Goal: Information Seeking & Learning: Learn about a topic

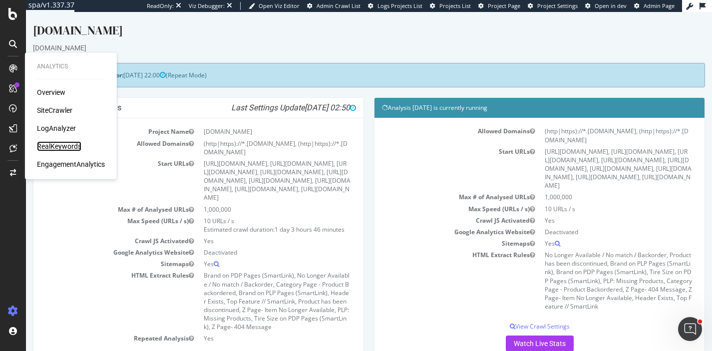
click at [62, 144] on div "RealKeywords" at bounding box center [59, 146] width 44 height 10
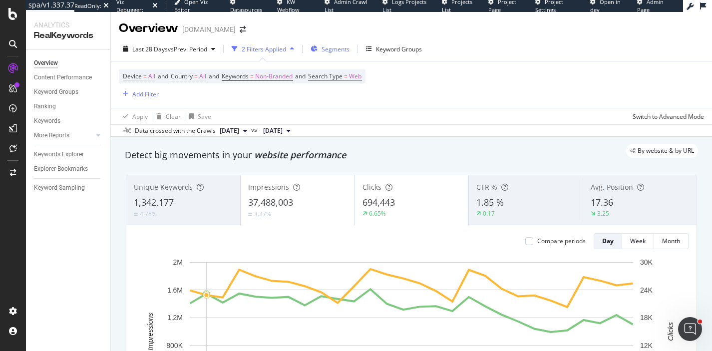
click at [334, 49] on span "Segments" at bounding box center [335, 49] width 28 height 8
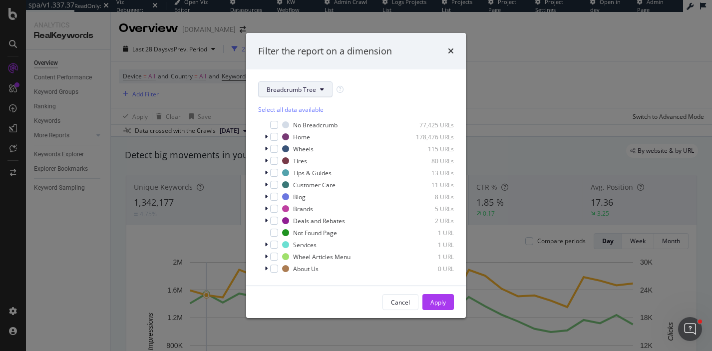
click at [305, 91] on span "Breadcrumb Tree" at bounding box center [291, 89] width 49 height 8
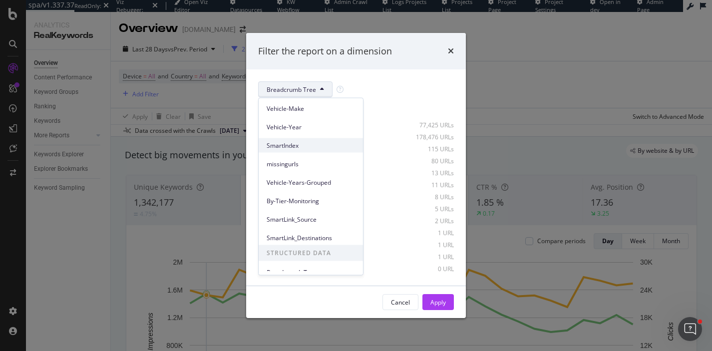
scroll to position [136, 0]
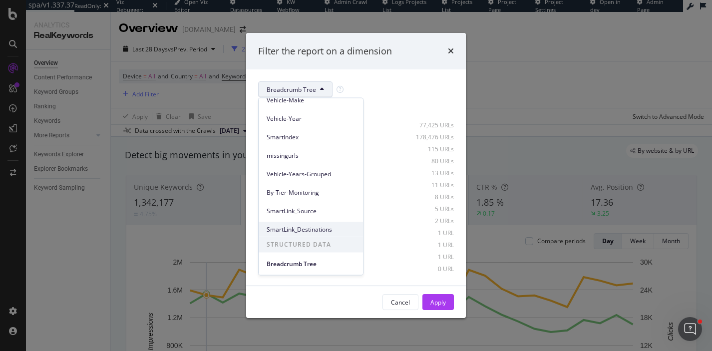
click at [296, 227] on span "SmartLink_Destinations" at bounding box center [311, 229] width 88 height 9
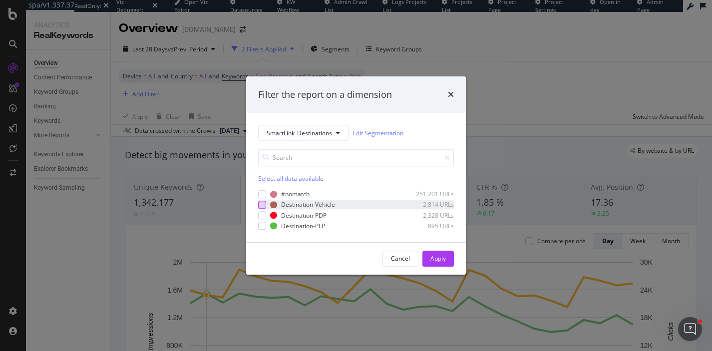
click at [261, 207] on div "modal" at bounding box center [262, 205] width 8 height 8
click at [261, 216] on div "modal" at bounding box center [262, 215] width 8 height 8
click at [264, 224] on div "modal" at bounding box center [262, 226] width 8 height 8
click at [428, 256] on button "Apply" at bounding box center [437, 259] width 31 height 16
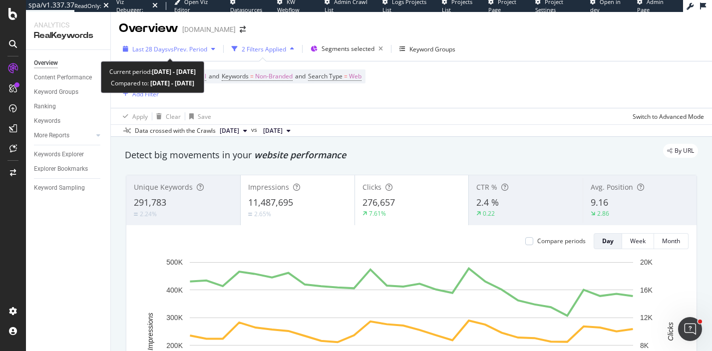
click at [212, 48] on div "button" at bounding box center [213, 49] width 12 height 6
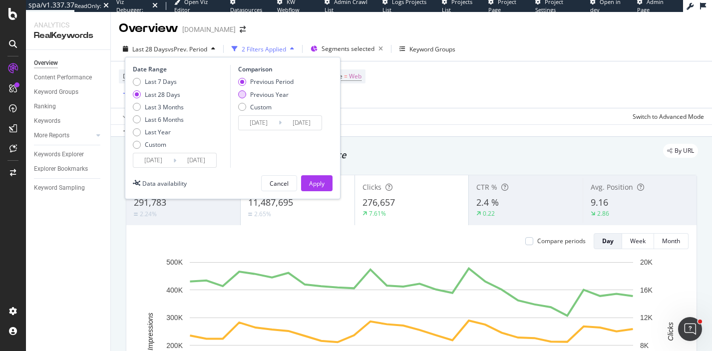
click at [274, 94] on div "Previous Year" at bounding box center [269, 94] width 38 height 8
type input "[DATE]"
click at [307, 175] on button "Apply" at bounding box center [316, 183] width 31 height 16
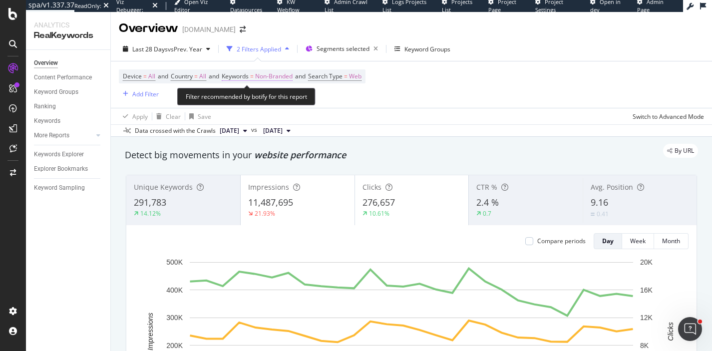
click at [275, 76] on span "Non-Branded" at bounding box center [273, 76] width 37 height 14
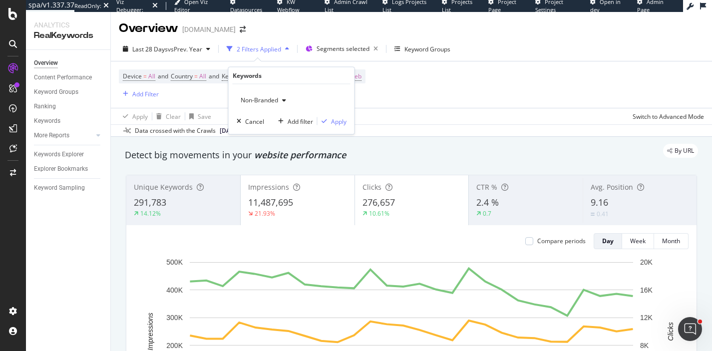
click at [269, 101] on span "Non-Branded" at bounding box center [257, 100] width 41 height 8
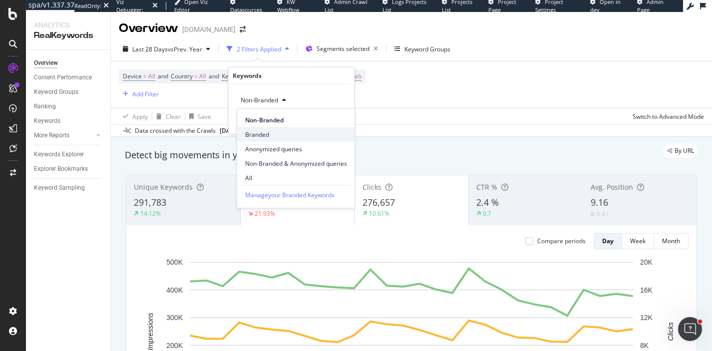
click at [279, 133] on span "Branded" at bounding box center [296, 134] width 102 height 9
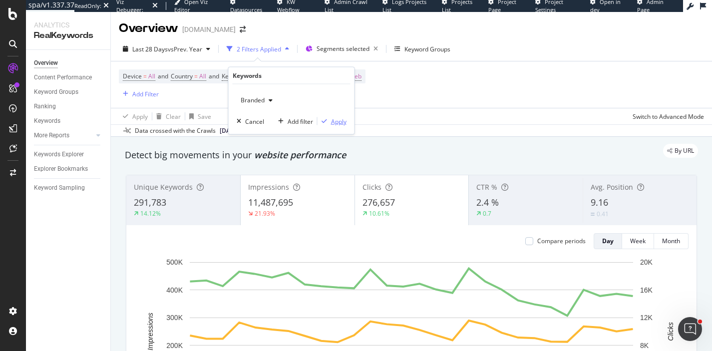
click at [337, 120] on div "Apply" at bounding box center [338, 121] width 15 height 8
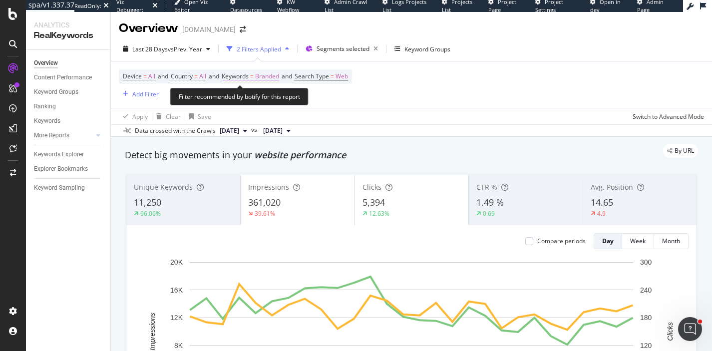
click at [275, 73] on span "Branded" at bounding box center [267, 76] width 24 height 14
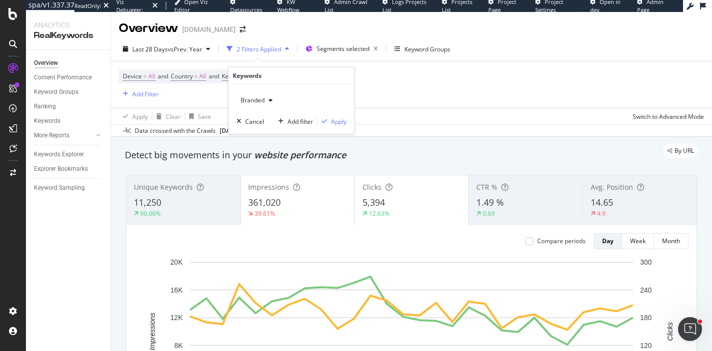
click at [265, 97] on div "button" at bounding box center [271, 100] width 12 height 6
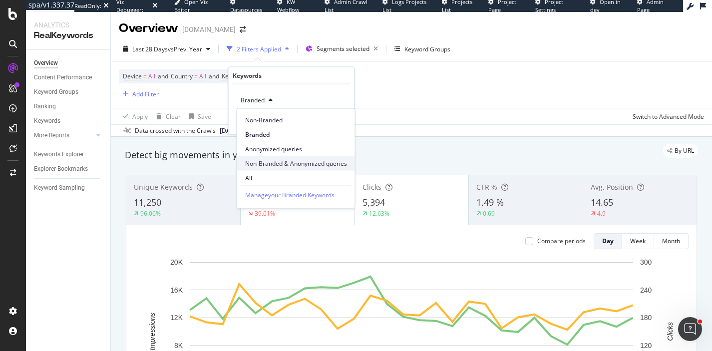
click at [265, 157] on div "Non-Branded & Anonymized queries" at bounding box center [296, 163] width 118 height 14
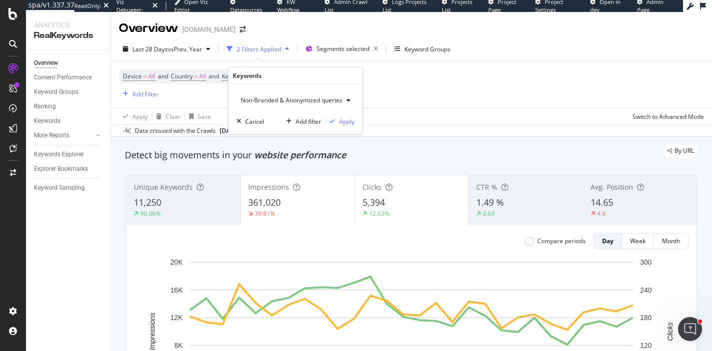
click at [343, 114] on div "Non-Branded & Anonymized queries Cancel Add filter Apply" at bounding box center [296, 109] width 134 height 50
click at [343, 120] on div "Apply" at bounding box center [346, 121] width 15 height 8
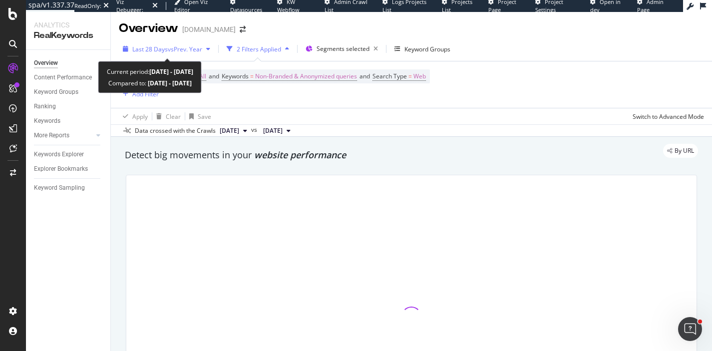
click at [197, 49] on span "vs Prev. Year" at bounding box center [185, 49] width 34 height 8
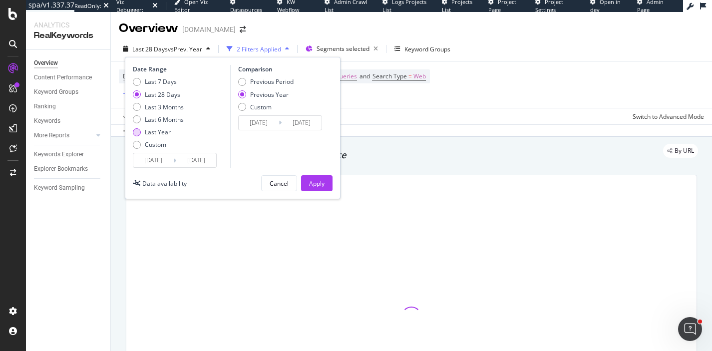
click at [161, 132] on div "Last Year" at bounding box center [158, 132] width 26 height 8
type input "[DATE]"
click at [318, 177] on div "Apply" at bounding box center [316, 183] width 15 height 15
